Goal: Task Accomplishment & Management: Use online tool/utility

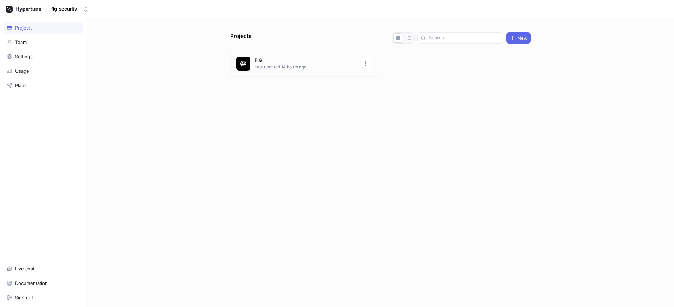
click at [306, 71] on div "FIG Last updated 14 hours ago" at bounding box center [303, 64] width 147 height 26
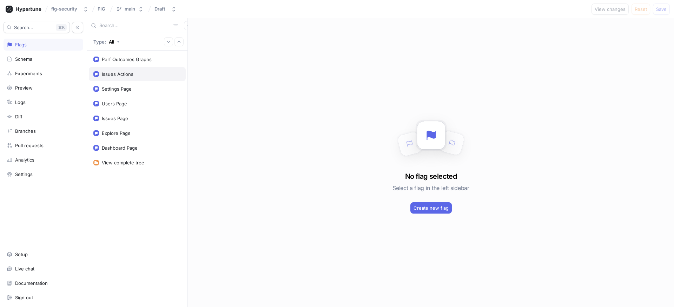
click at [119, 78] on div "Issues Actions" at bounding box center [137, 74] width 97 height 14
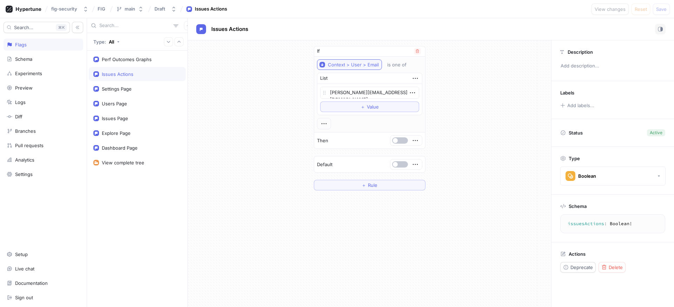
click at [345, 66] on div "Context > User > Email" at bounding box center [353, 65] width 51 height 6
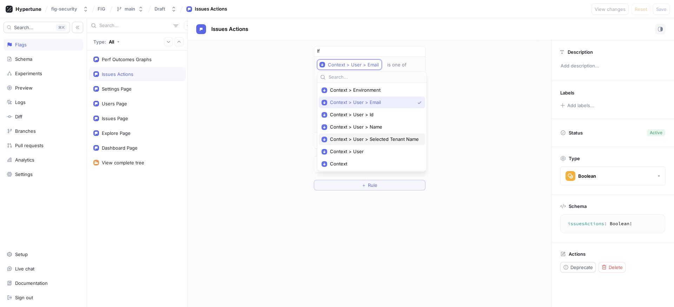
click at [369, 135] on div "Context > User > Selected Tenant Name" at bounding box center [372, 139] width 106 height 12
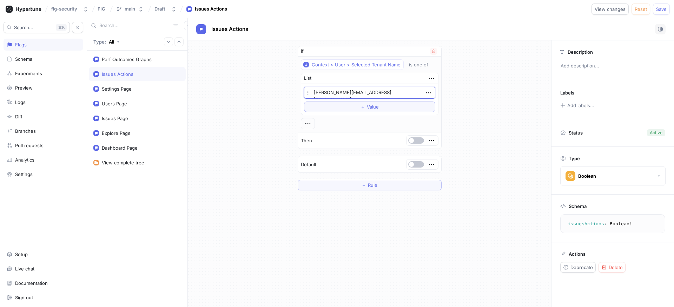
click at [359, 93] on textarea "[PERSON_NAME][EMAIL_ADDRESS][DOMAIN_NAME]" at bounding box center [369, 93] width 131 height 12
click at [410, 162] on span "button" at bounding box center [411, 164] width 5 height 5
click at [382, 94] on textarea "[PERSON_NAME][EMAIL_ADDRESS][DOMAIN_NAME]" at bounding box center [369, 93] width 131 height 12
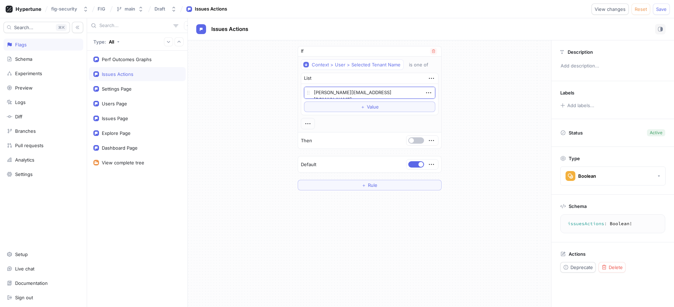
click at [382, 94] on textarea "[PERSON_NAME][EMAIL_ADDRESS][DOMAIN_NAME]" at bounding box center [369, 93] width 131 height 12
type textarea "x"
type textarea "A"
type textarea "x"
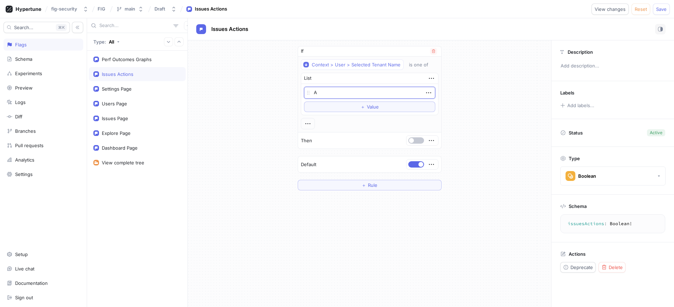
type textarea "AC"
type textarea "x"
type textarea "ACM"
type textarea "x"
click at [602, 173] on button "Boolean" at bounding box center [612, 175] width 105 height 19
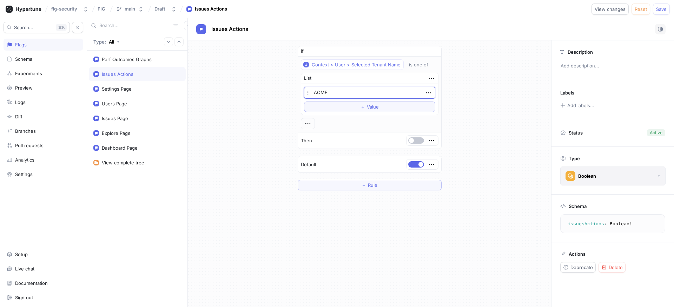
type textarea "ACME"
type textarea "x"
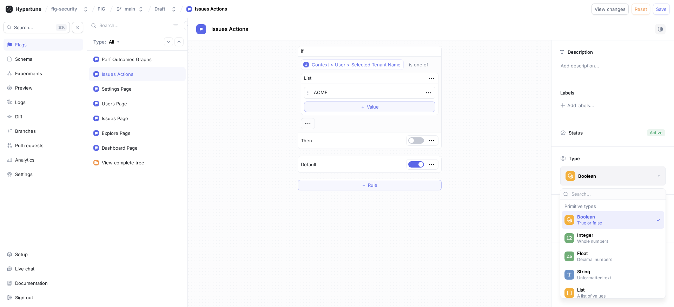
click at [602, 173] on button "Boolean" at bounding box center [612, 175] width 105 height 19
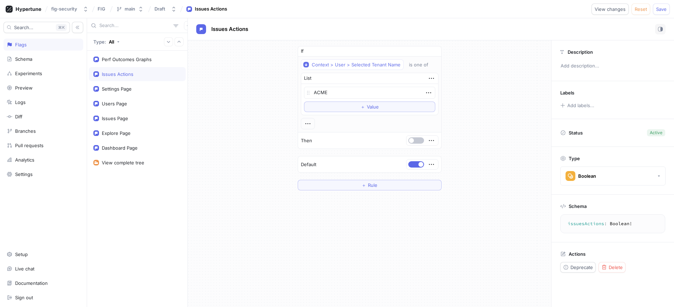
click at [536, 159] on div "If Context > User > Selected Tenant Name is one of List ACME To pick up a dragg…" at bounding box center [369, 117] width 363 height 155
click at [562, 132] on icon at bounding box center [563, 133] width 6 height 6
click at [597, 221] on textarea "issuesActions: Boolean!" at bounding box center [612, 223] width 99 height 13
click at [432, 164] on icon "button" at bounding box center [431, 164] width 8 height 8
click at [378, 201] on div "If Context > User > Selected Tenant Name is one of List ACME To pick up a dragg…" at bounding box center [369, 173] width 363 height 266
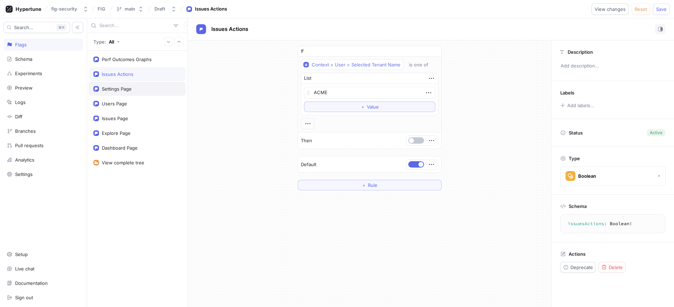
click at [138, 88] on div "Settings Page" at bounding box center [137, 89] width 88 height 6
type textarea "settingsPage: Boolean!"
click at [134, 77] on div "Issues Actions" at bounding box center [137, 74] width 88 height 6
type textarea "x"
type textarea "issuesActions: Boolean!"
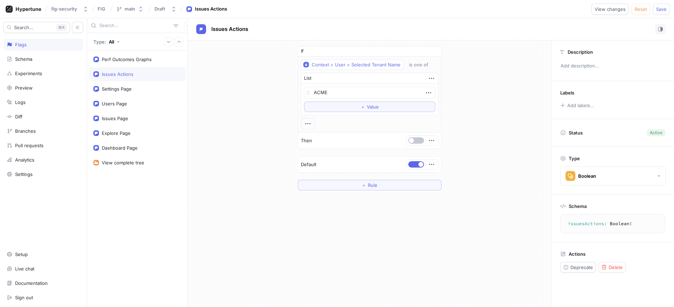
click at [587, 221] on textarea "issuesActions: Boolean!" at bounding box center [612, 223] width 99 height 13
click at [474, 141] on div "If Context > User > Selected Tenant Name is one of List ACME To pick up a dragg…" at bounding box center [369, 117] width 363 height 155
click at [412, 165] on button "button" at bounding box center [416, 164] width 16 height 6
click at [411, 140] on span "button" at bounding box center [411, 140] width 5 height 5
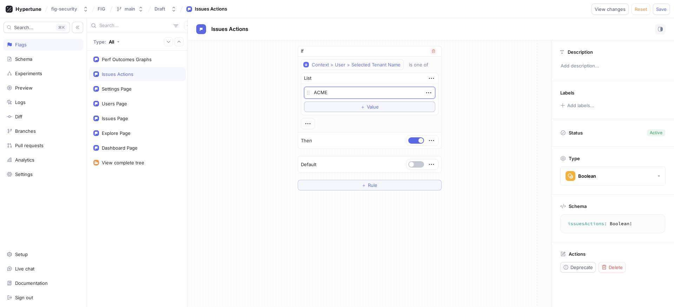
click at [348, 94] on textarea "ACME" at bounding box center [369, 93] width 131 height 12
paste textarea "cme Corporation"
type textarea "x"
type textarea "Acme Corporation"
click at [404, 110] on button "＋ Value" at bounding box center [369, 106] width 131 height 11
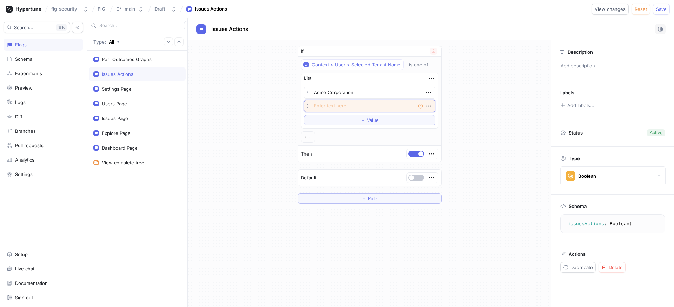
paste textarea "Google Sec Ops Demo"
type textarea "x"
type textarea "Google Sec Ops Demo"
click at [372, 119] on span "Value" at bounding box center [373, 120] width 12 height 4
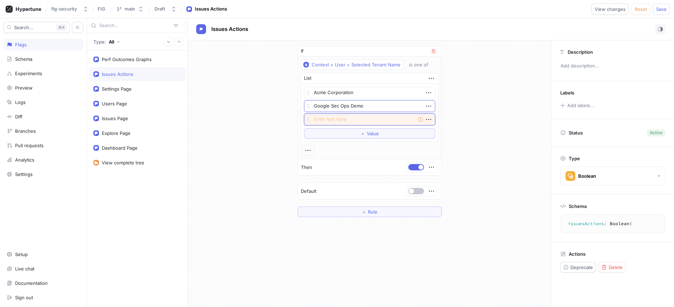
paste textarea "TechWave Inc"
type textarea "x"
type textarea "TechWave Inc"
click at [505, 133] on div "If Context > User > Selected Tenant Name is one of List Acme Corporation Google…" at bounding box center [369, 131] width 363 height 182
click at [661, 10] on span "Save" at bounding box center [661, 9] width 11 height 4
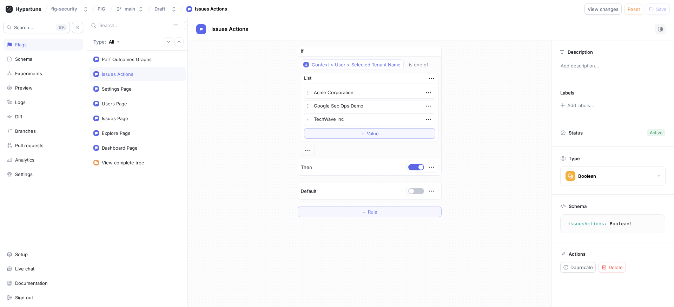
type textarea "x"
click at [504, 137] on div "If Context > User > Selected Tenant Name is one of List Acme Corporation Google…" at bounding box center [369, 131] width 363 height 182
